Goal: Information Seeking & Learning: Learn about a topic

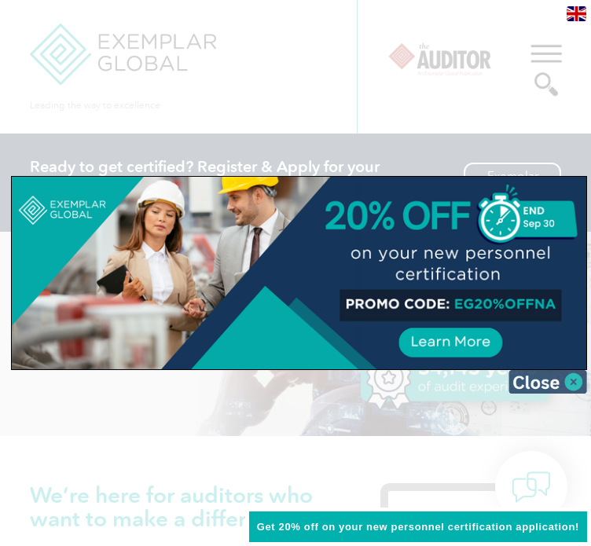
click at [562, 377] on img at bounding box center [547, 382] width 79 height 24
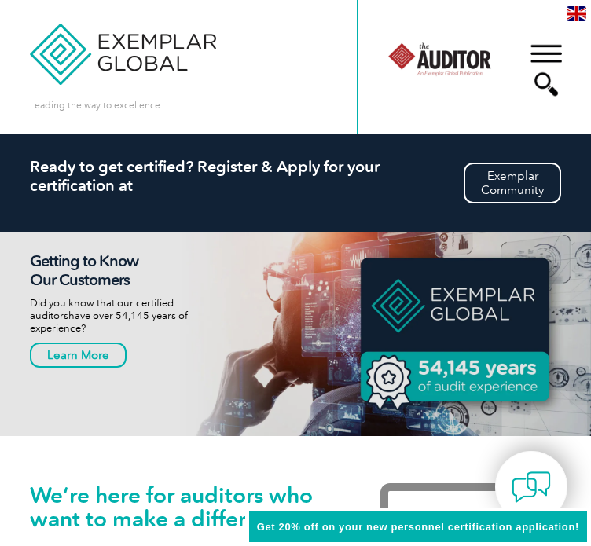
click at [547, 49] on div "▼" at bounding box center [546, 70] width 42 height 79
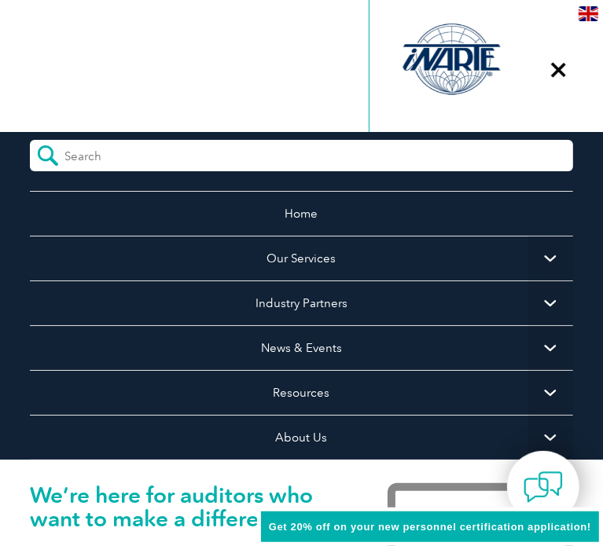
click at [543, 345] on span "▼" at bounding box center [550, 347] width 45 height 45
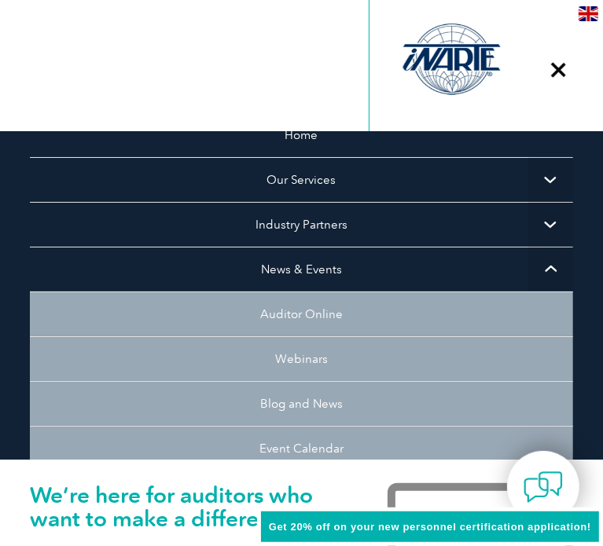
scroll to position [157, 0]
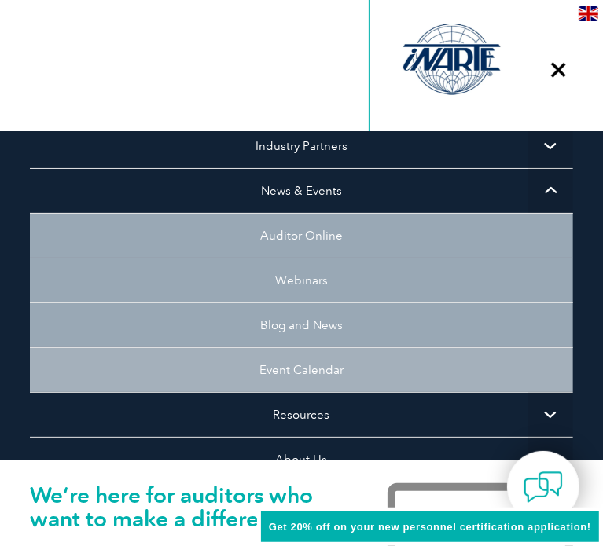
click at [376, 374] on link "Event Calendar" at bounding box center [301, 369] width 542 height 45
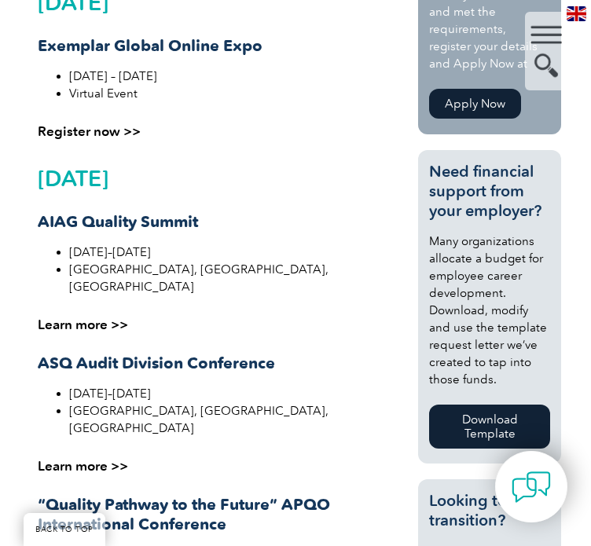
scroll to position [550, 0]
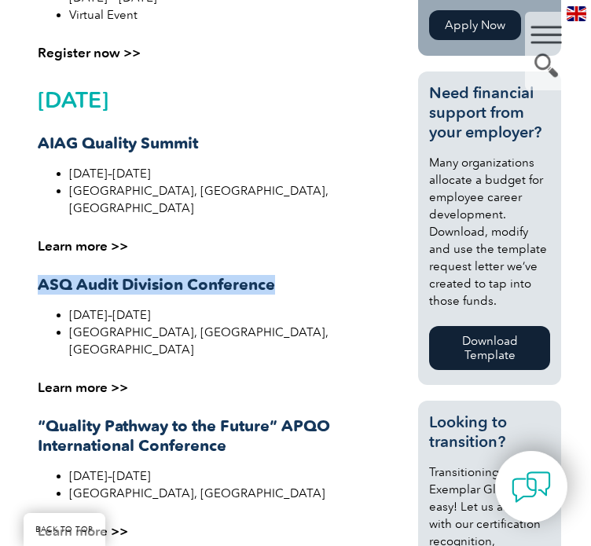
drag, startPoint x: 34, startPoint y: 268, endPoint x: 275, endPoint y: 265, distance: 241.2
copy strong "ASQ Audit Division Conference"
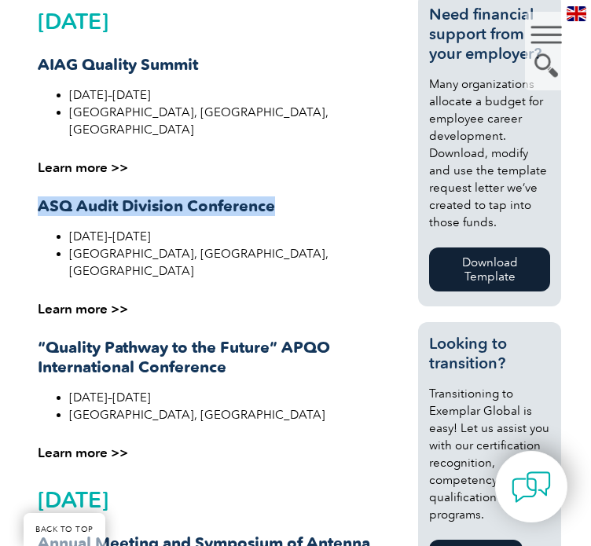
scroll to position [707, 0]
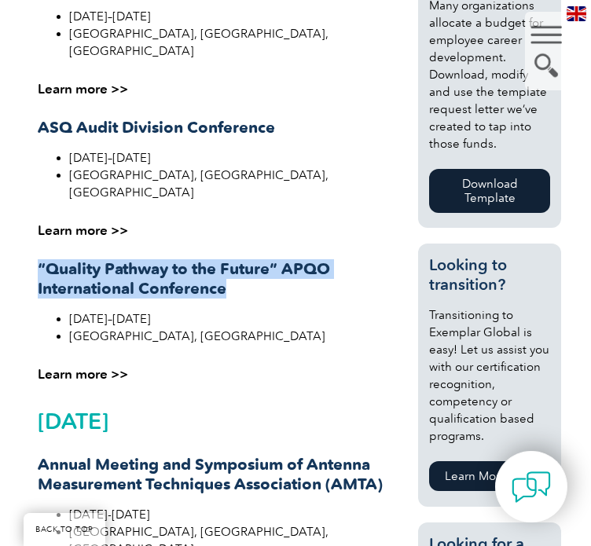
drag, startPoint x: 35, startPoint y: 232, endPoint x: 233, endPoint y: 260, distance: 200.8
click at [233, 260] on div "Upcoming Event September 2025 Exemplar Global Online Expo September 29 – Octobe…" at bounding box center [216, 528] width 372 height 1683
copy strong "“Quality Pathway to the Future” APQO International Conference"
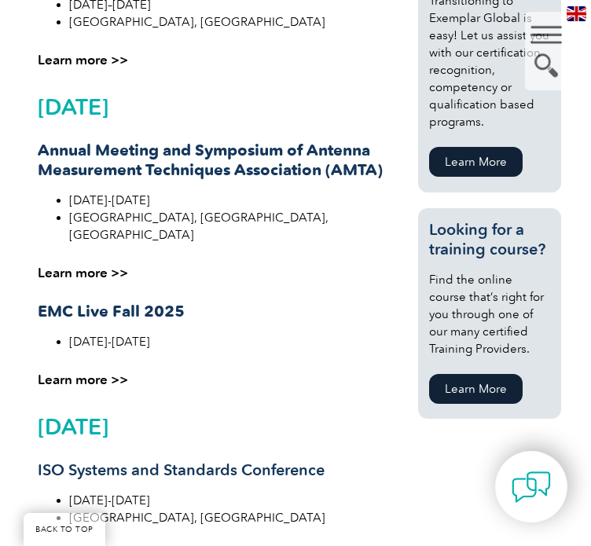
scroll to position [1179, 0]
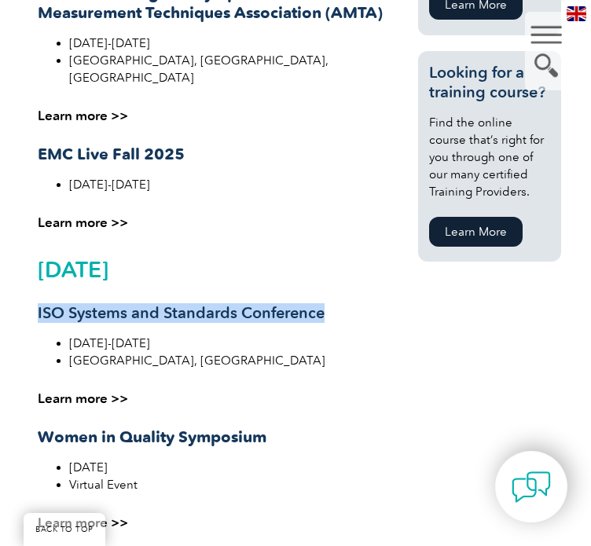
drag, startPoint x: 37, startPoint y: 257, endPoint x: 333, endPoint y: 270, distance: 296.5
click at [333, 303] on h3 "ISO Systems and Standards Conference" at bounding box center [216, 313] width 356 height 20
copy h3 "ISO Systems and Standards Conference"
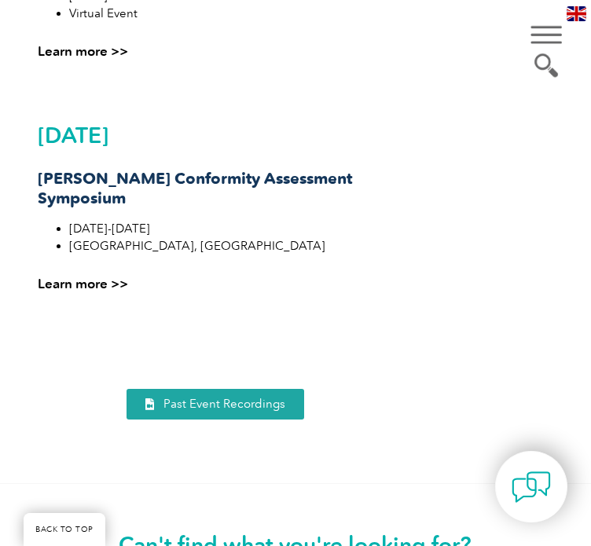
scroll to position [1729, 0]
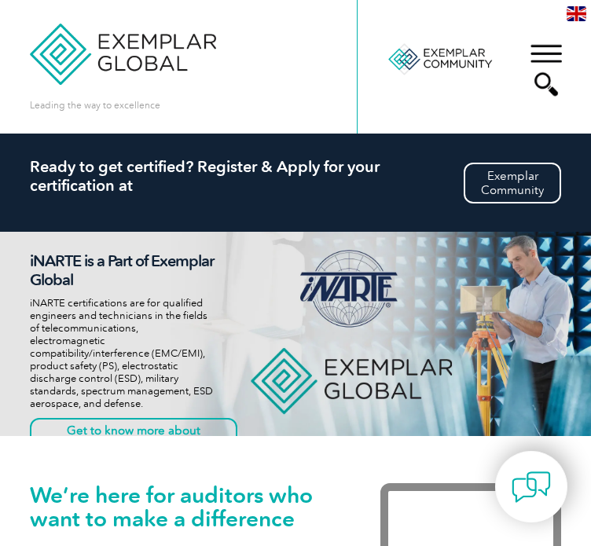
click at [541, 50] on div "▼" at bounding box center [546, 70] width 42 height 79
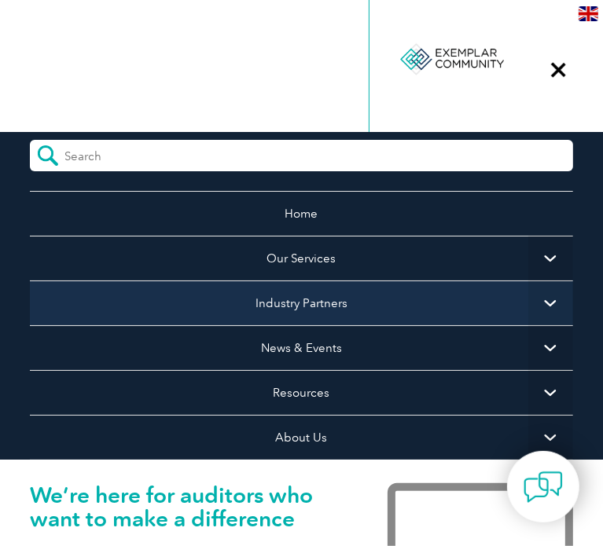
scroll to position [134, 0]
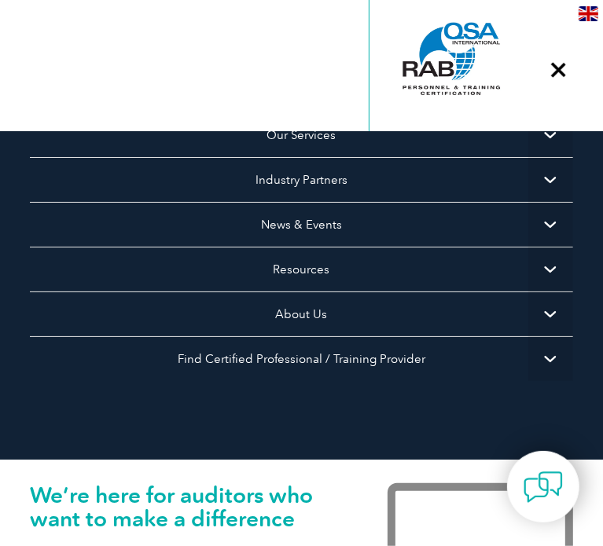
click at [533, 307] on span "▼" at bounding box center [550, 314] width 45 height 45
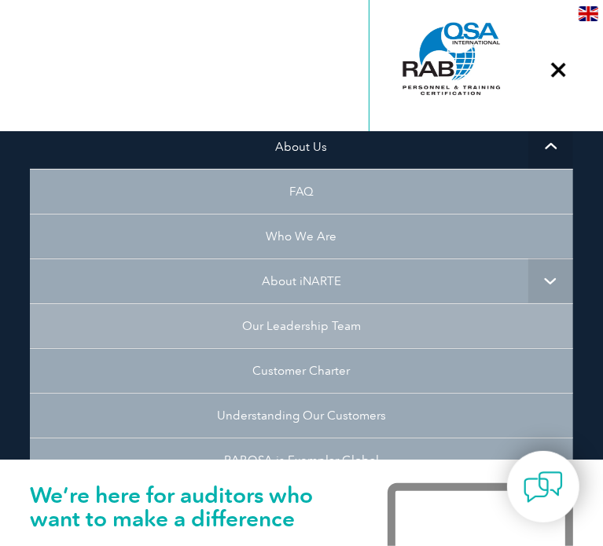
scroll to position [448, 0]
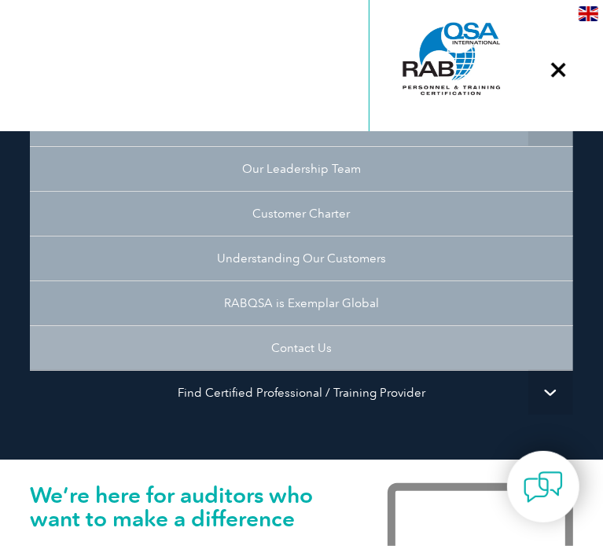
click at [298, 345] on link "Contact Us" at bounding box center [301, 347] width 542 height 45
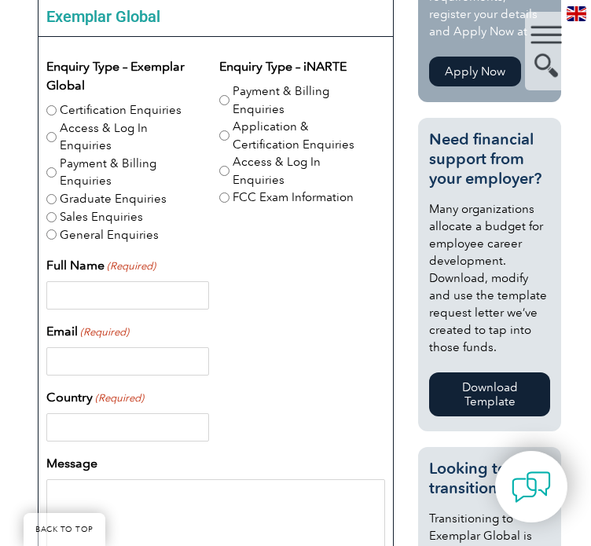
scroll to position [268, 0]
